Goal: Transaction & Acquisition: Purchase product/service

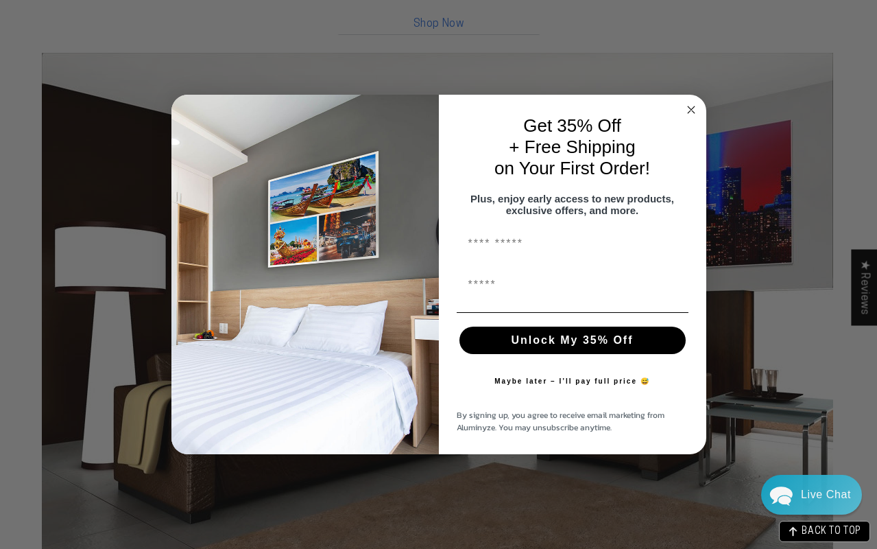
scroll to position [1465, 0]
click at [698, 103] on circle "Close dialog" at bounding box center [691, 110] width 16 height 16
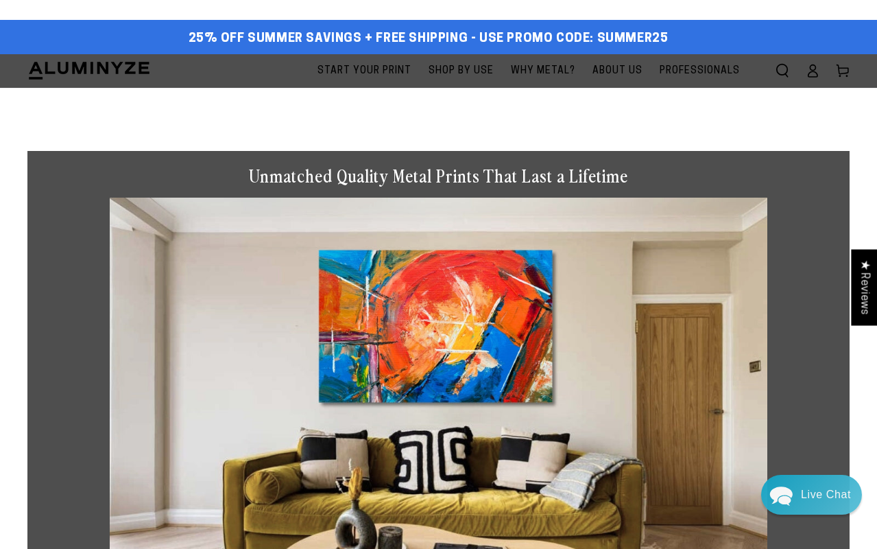
scroll to position [0, 0]
click at [347, 75] on span "Start Your Print" at bounding box center [365, 70] width 94 height 17
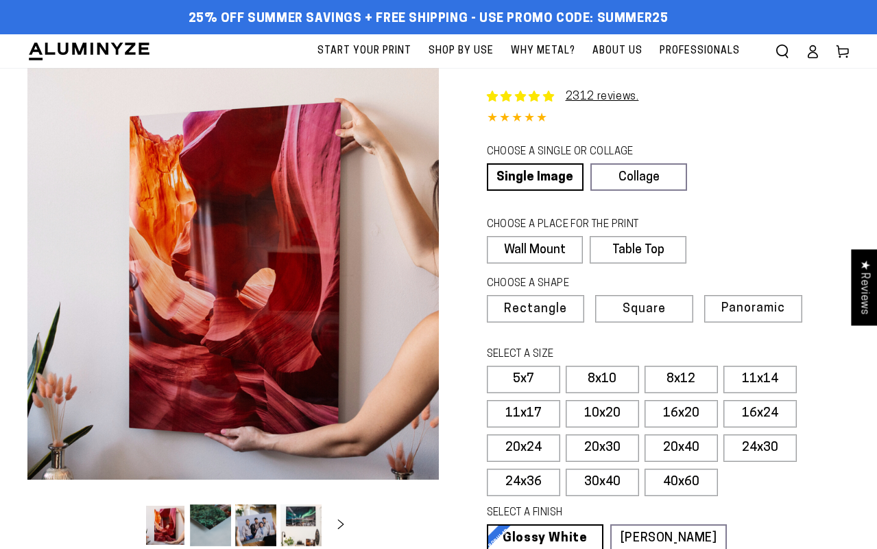
select select "**********"
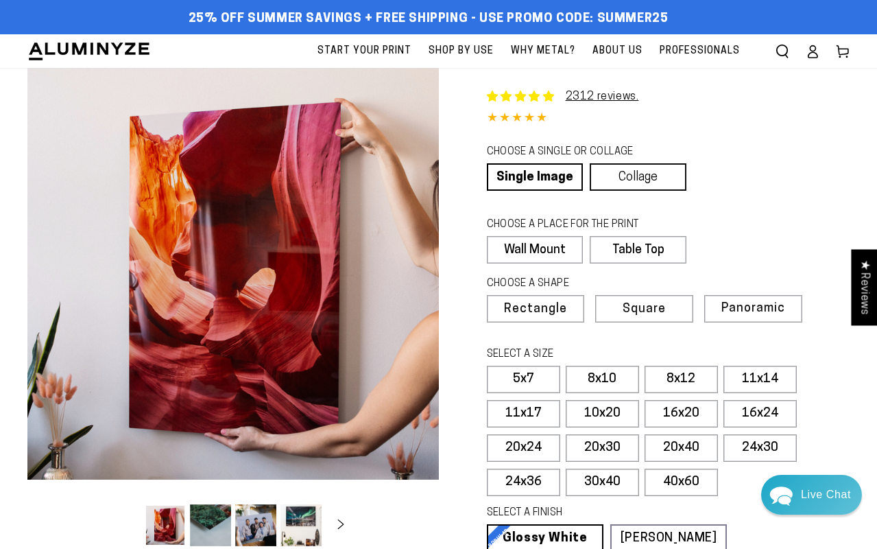
click at [661, 180] on link "Collage" at bounding box center [638, 176] width 97 height 27
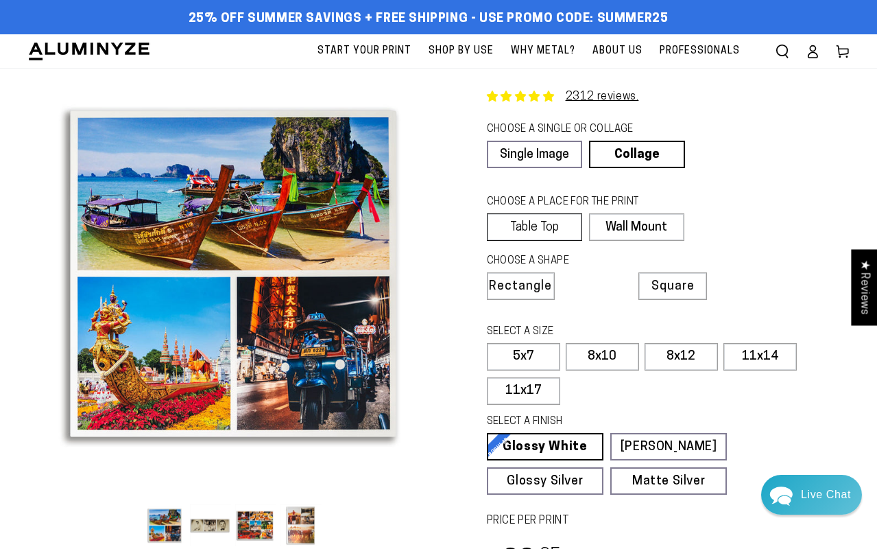
click at [573, 241] on label "Table Top" at bounding box center [534, 226] width 95 height 27
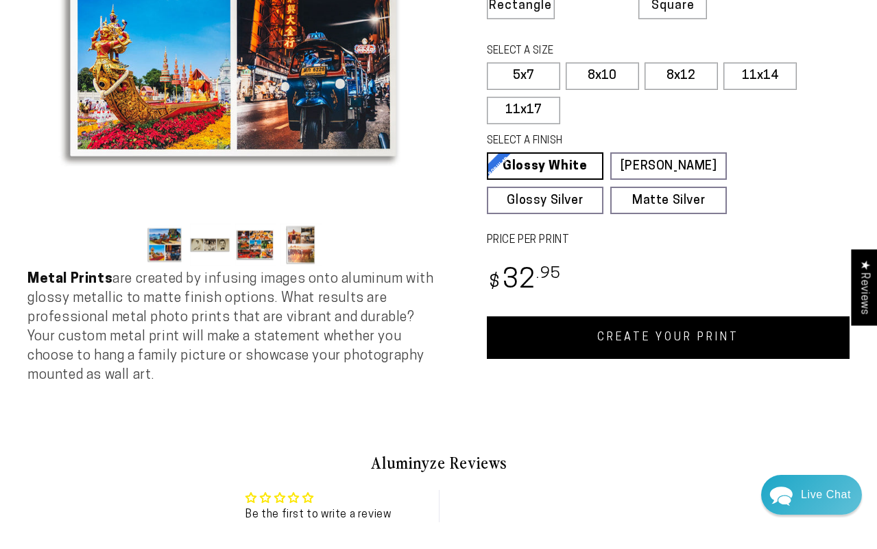
scroll to position [282, 0]
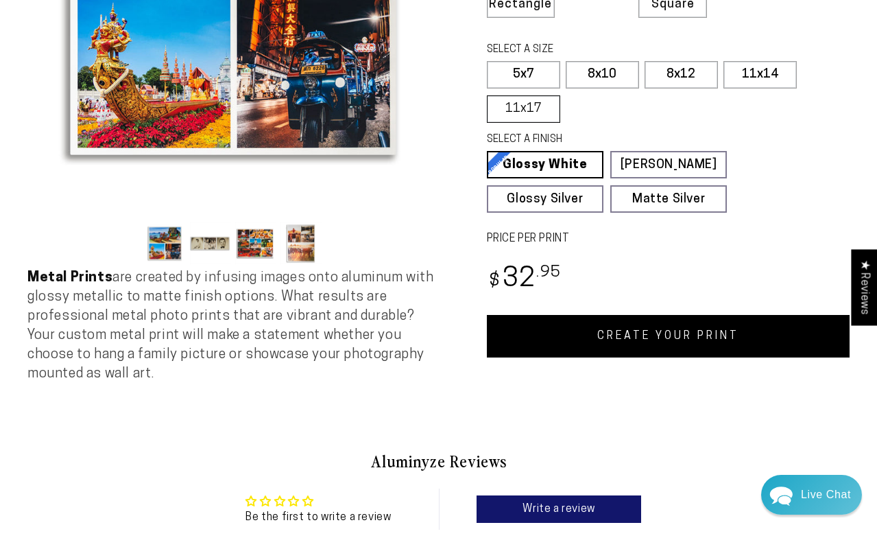
click at [541, 123] on label "11x17" at bounding box center [523, 108] width 73 height 27
click at [540, 123] on label "11x17" at bounding box center [523, 108] width 73 height 27
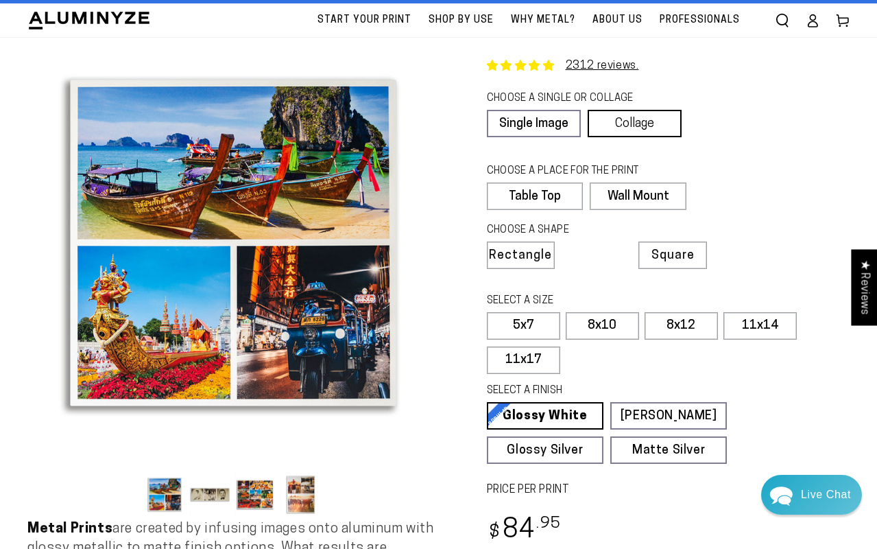
scroll to position [32, 0]
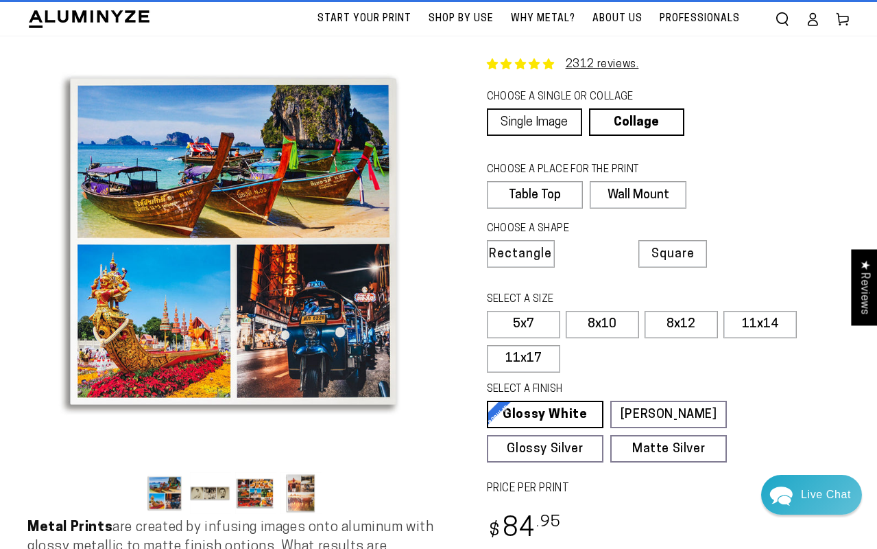
click at [534, 126] on link "Single Image" at bounding box center [534, 121] width 95 height 27
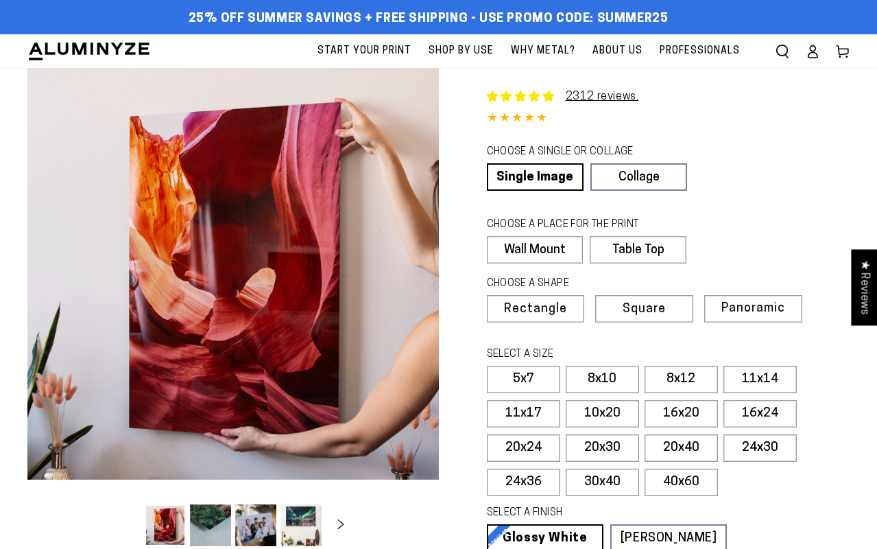
select select "**********"
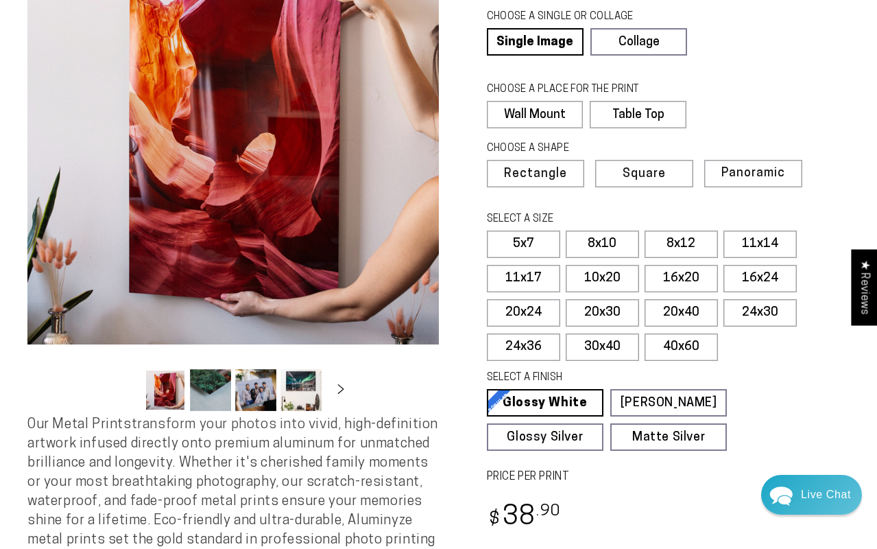
scroll to position [141, 0]
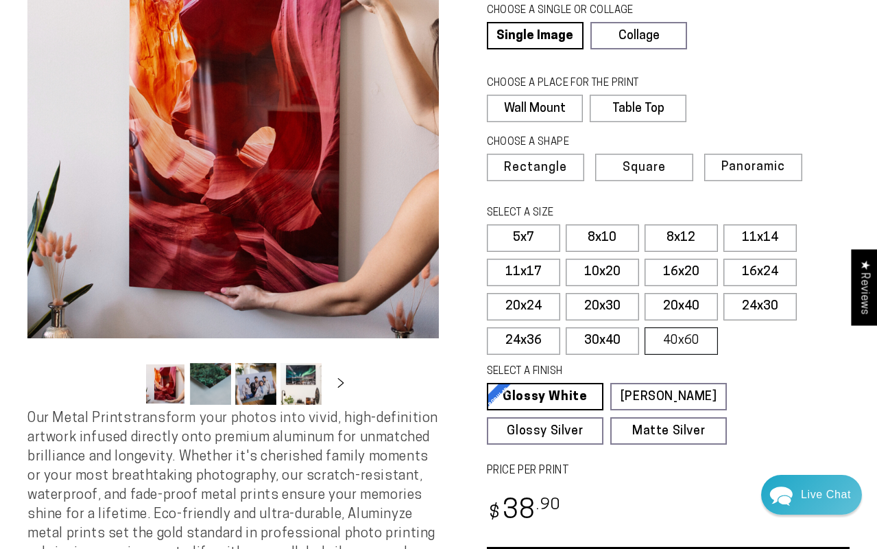
click at [695, 355] on label "40x60" at bounding box center [681, 340] width 73 height 27
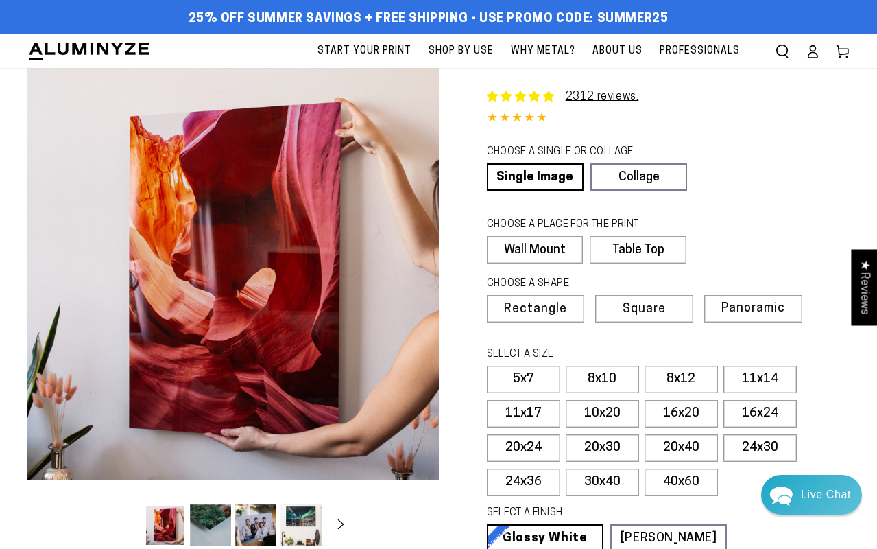
click at [331, 53] on span "Start Your Print" at bounding box center [365, 51] width 94 height 17
select select "**********"
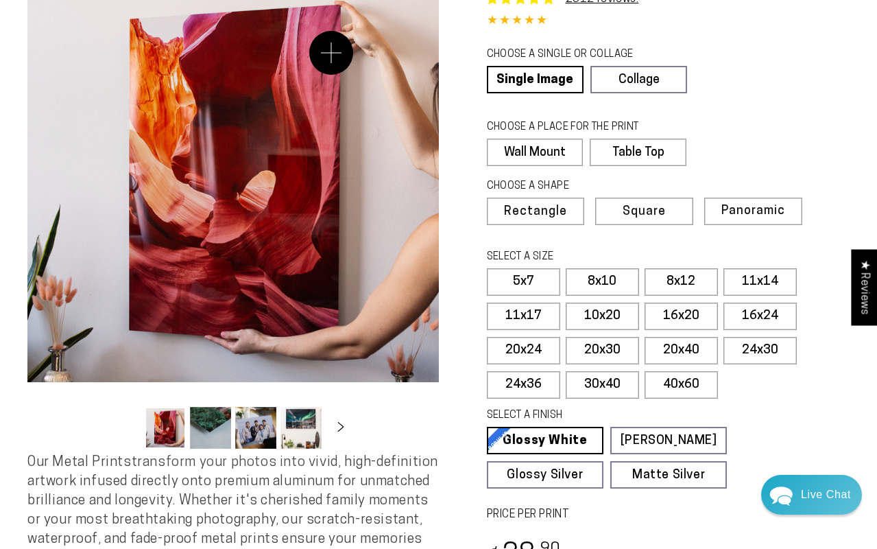
scroll to position [99, 0]
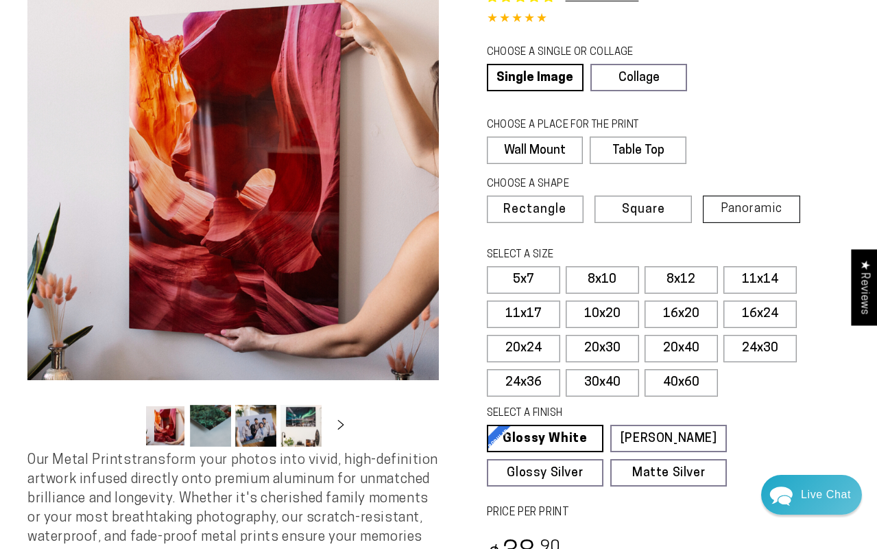
click at [783, 215] on span "Panoramic" at bounding box center [752, 208] width 62 height 13
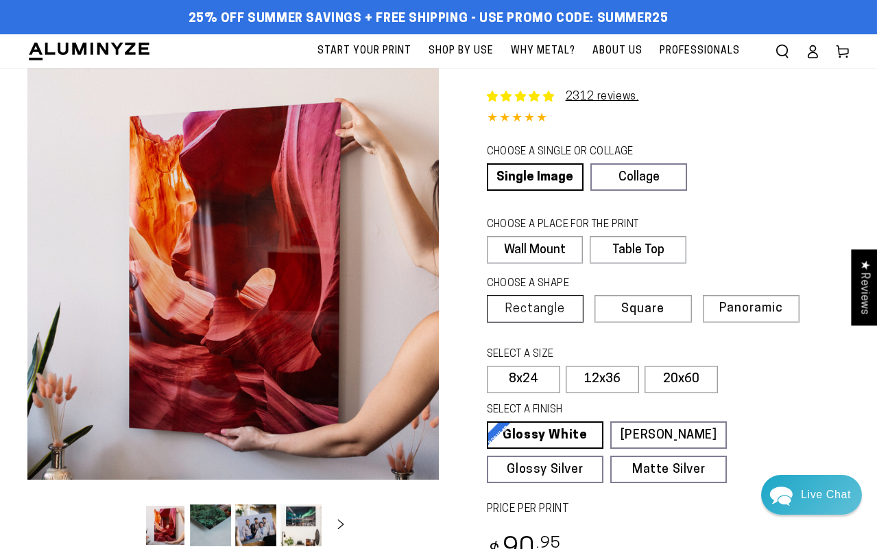
click at [565, 316] on span "Rectangle" at bounding box center [535, 309] width 60 height 12
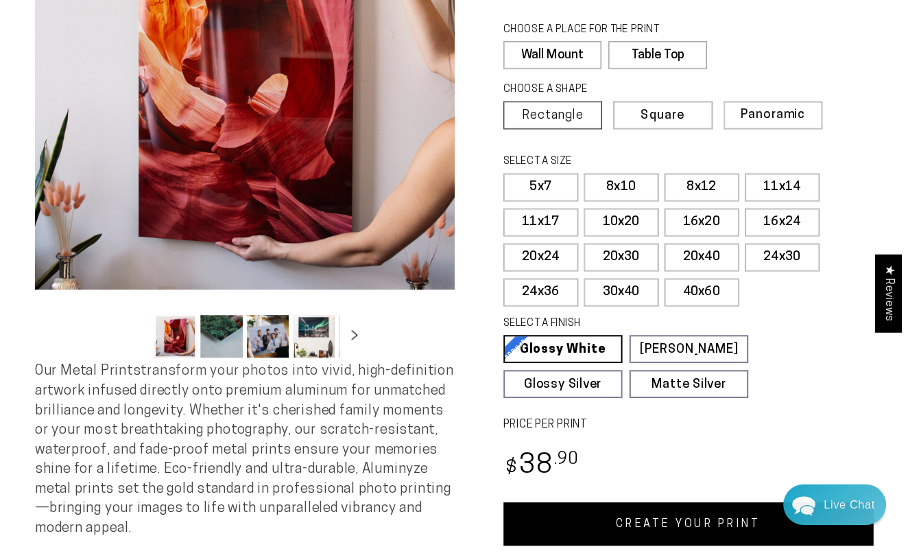
scroll to position [212, 0]
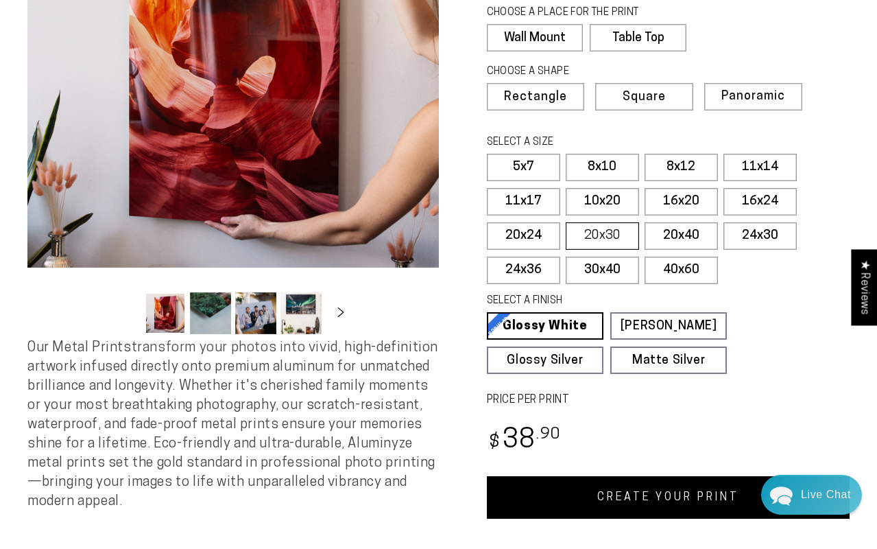
click at [633, 250] on label "20x30" at bounding box center [602, 235] width 73 height 27
click at [552, 181] on label "5x7" at bounding box center [523, 167] width 73 height 27
